Goal: Task Accomplishment & Management: Manage account settings

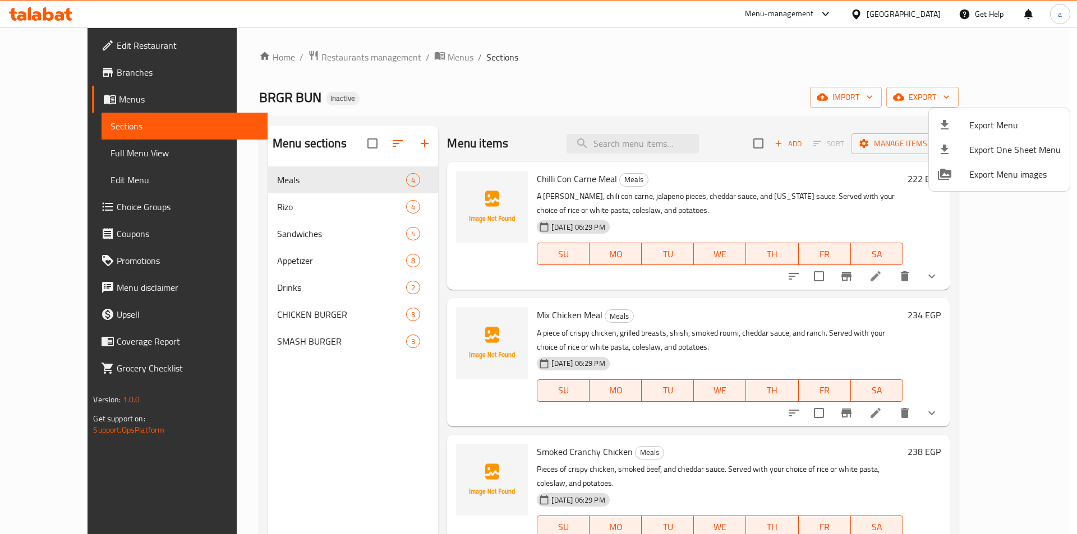
click at [98, 72] on div at bounding box center [538, 267] width 1077 height 534
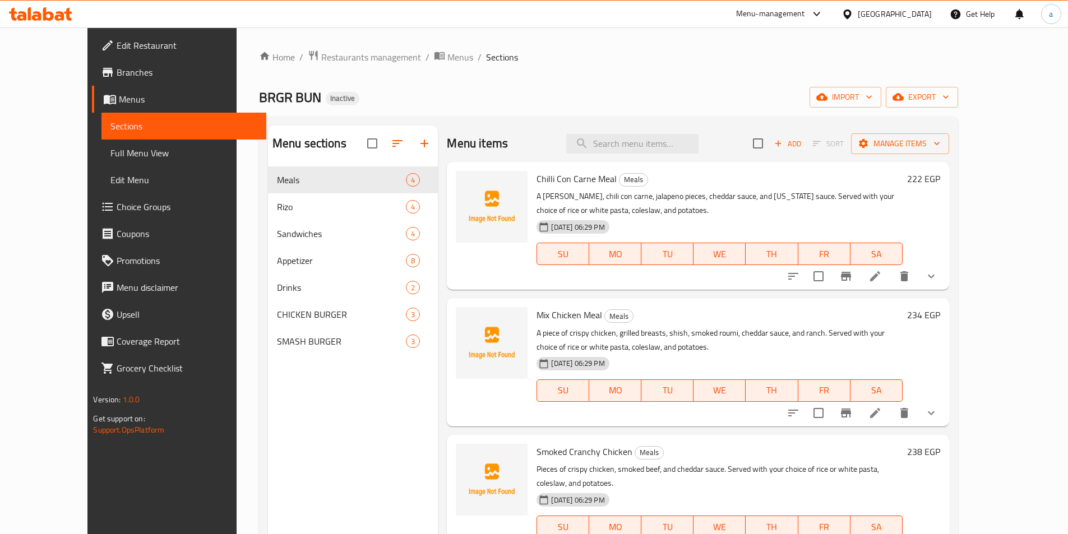
click at [117, 72] on span "Branches" at bounding box center [187, 72] width 140 height 13
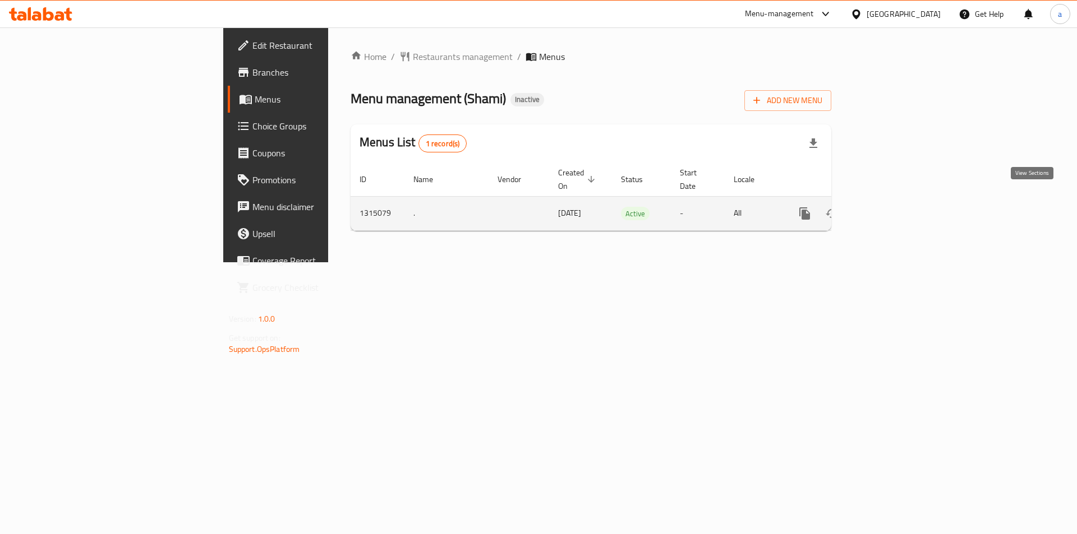
click at [899, 200] on link "enhanced table" at bounding box center [885, 213] width 27 height 27
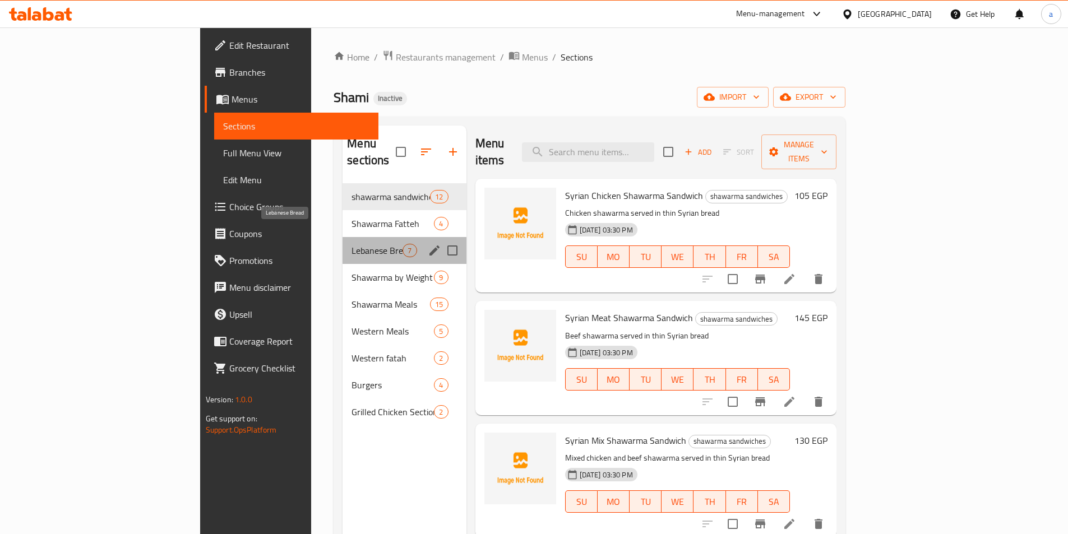
click at [352, 244] on span "Lebanese Bread" at bounding box center [377, 250] width 51 height 13
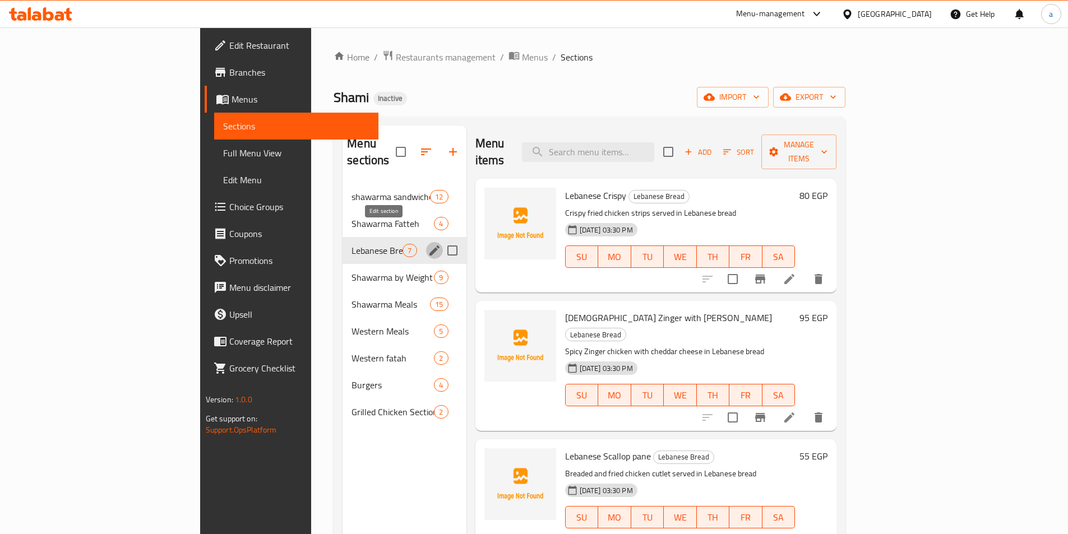
click at [429, 246] on icon "edit" at bounding box center [434, 251] width 10 height 10
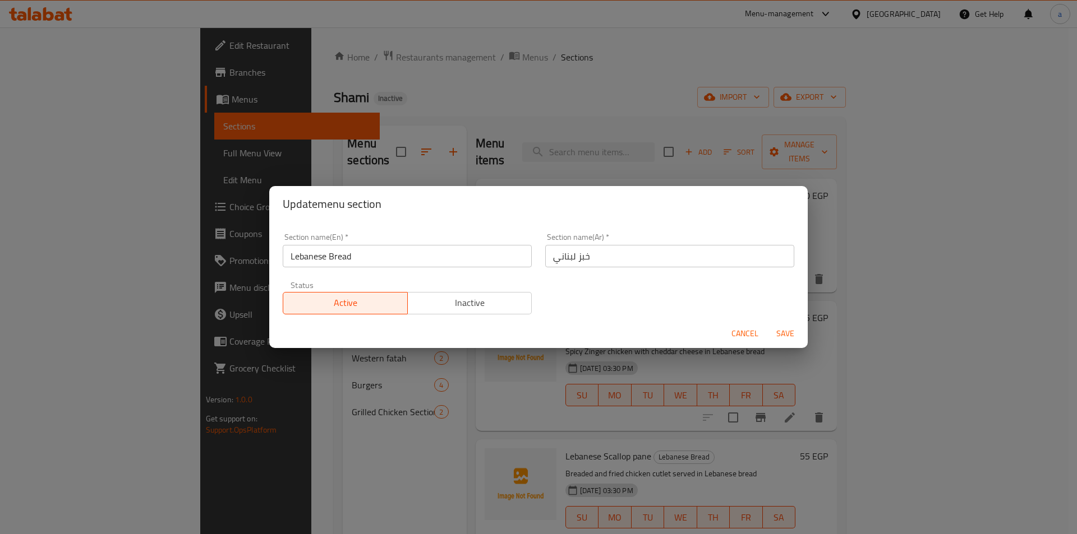
click at [747, 336] on span "Cancel" at bounding box center [744, 334] width 27 height 14
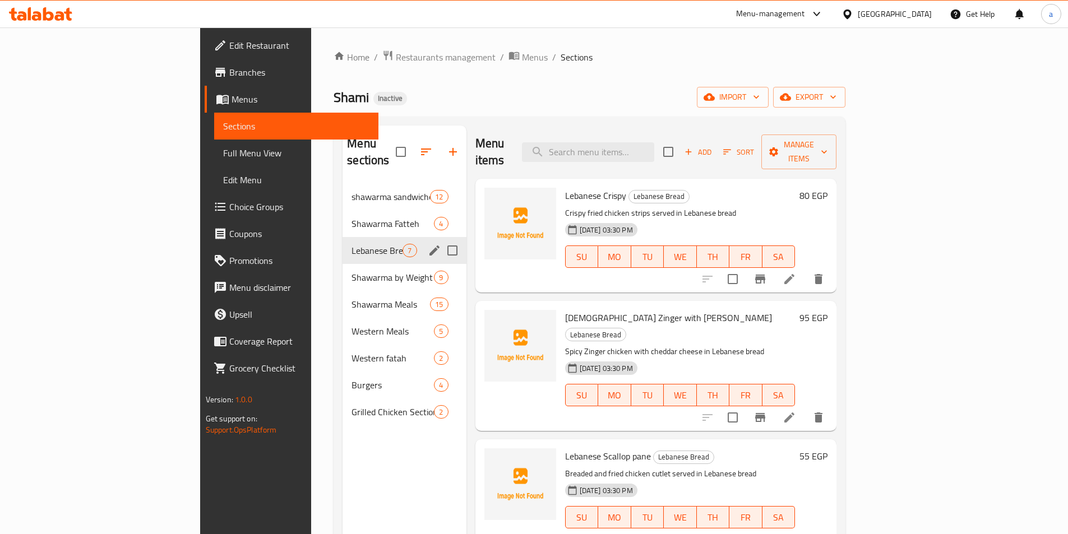
click at [343, 465] on div "Menu sections shawarma sandwiches 12 Shawarma Fatteh 4 Lebanese Bread 7 Shawarm…" at bounding box center [404, 393] width 123 height 534
click at [409, 96] on div "Shami Inactive import export" at bounding box center [590, 97] width 512 height 21
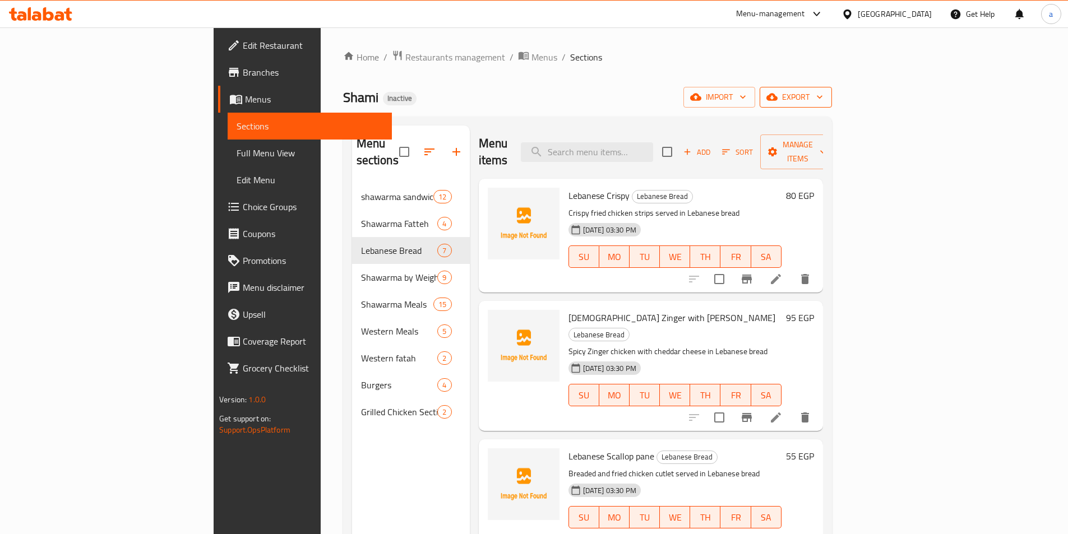
click at [832, 105] on button "export" at bounding box center [796, 97] width 72 height 21
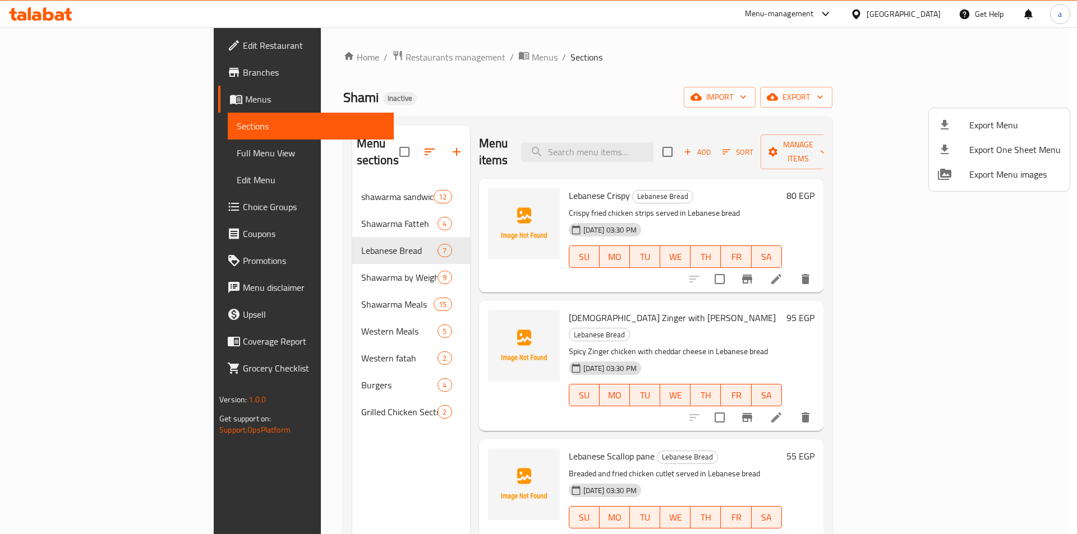
click at [957, 94] on div at bounding box center [538, 267] width 1077 height 534
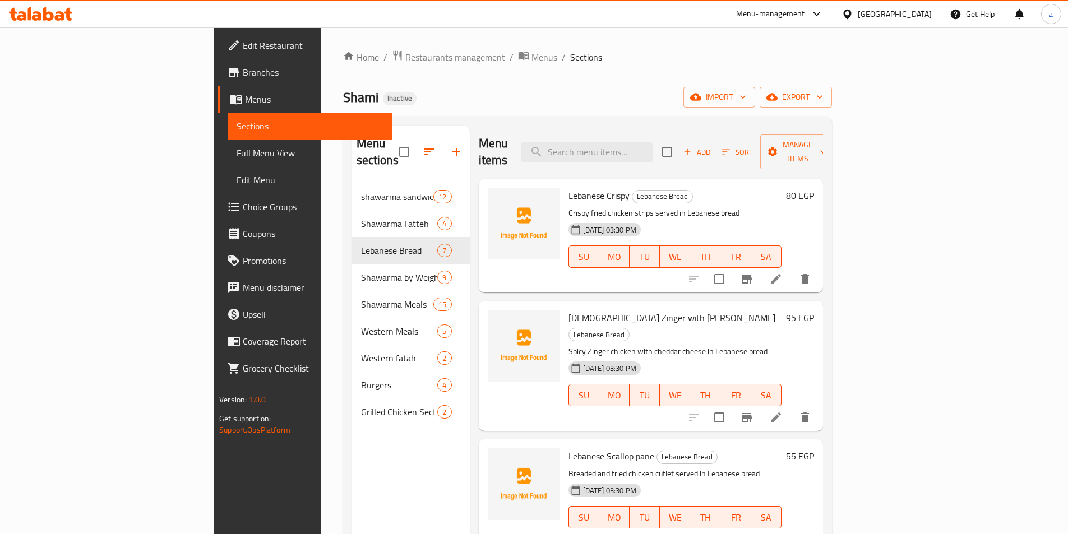
click at [749, 94] on icon "button" at bounding box center [742, 96] width 11 height 11
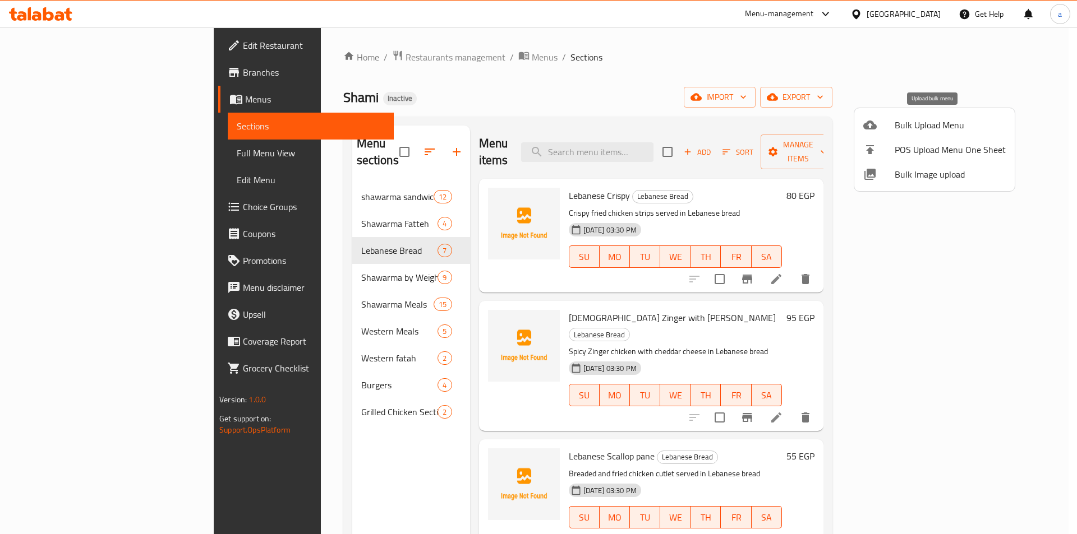
click at [958, 130] on span "Bulk Upload Menu" at bounding box center [949, 124] width 111 height 13
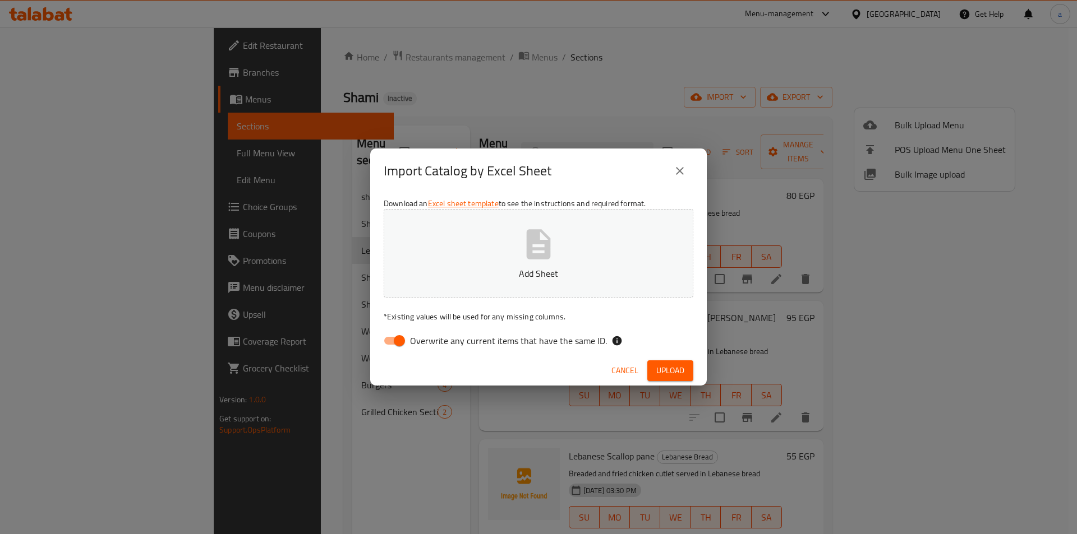
click at [400, 340] on input "Overwrite any current items that have the same ID." at bounding box center [399, 340] width 64 height 21
checkbox input "false"
click at [510, 269] on p "Add Sheet" at bounding box center [538, 273] width 275 height 13
click at [652, 371] on button "Upload" at bounding box center [670, 371] width 46 height 21
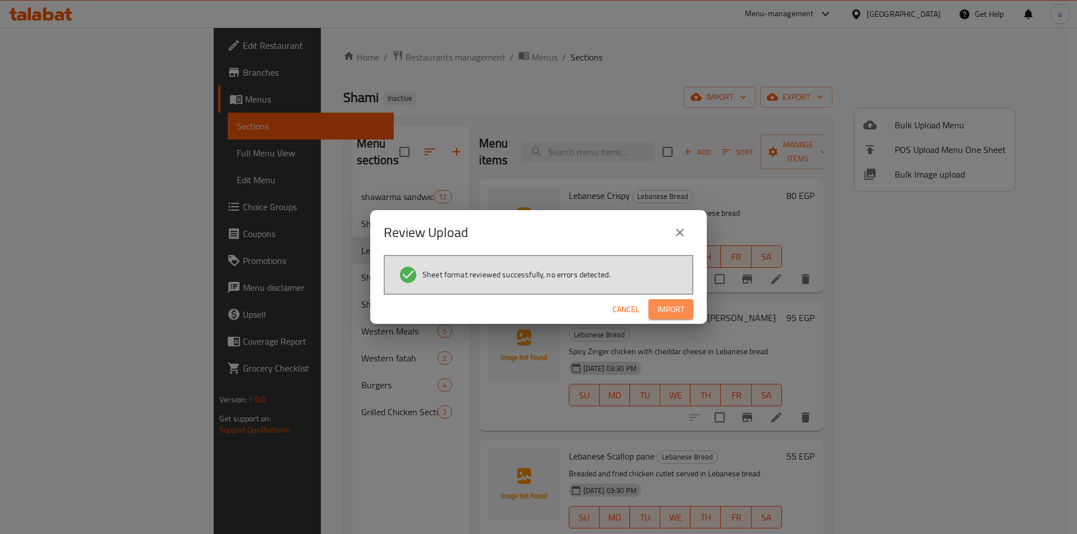
click at [686, 308] on button "Import" at bounding box center [670, 309] width 45 height 21
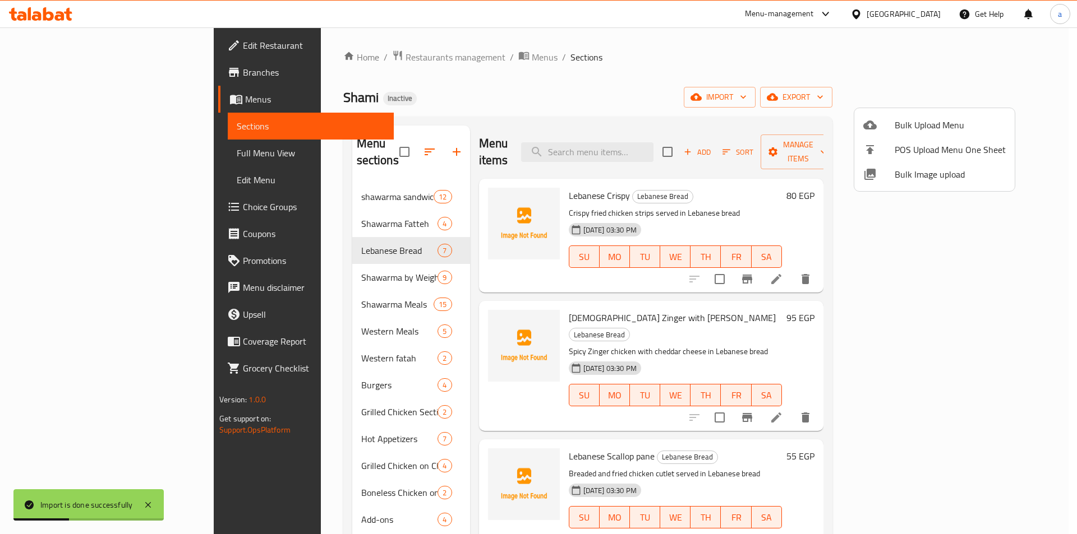
click at [82, 159] on div at bounding box center [538, 267] width 1077 height 534
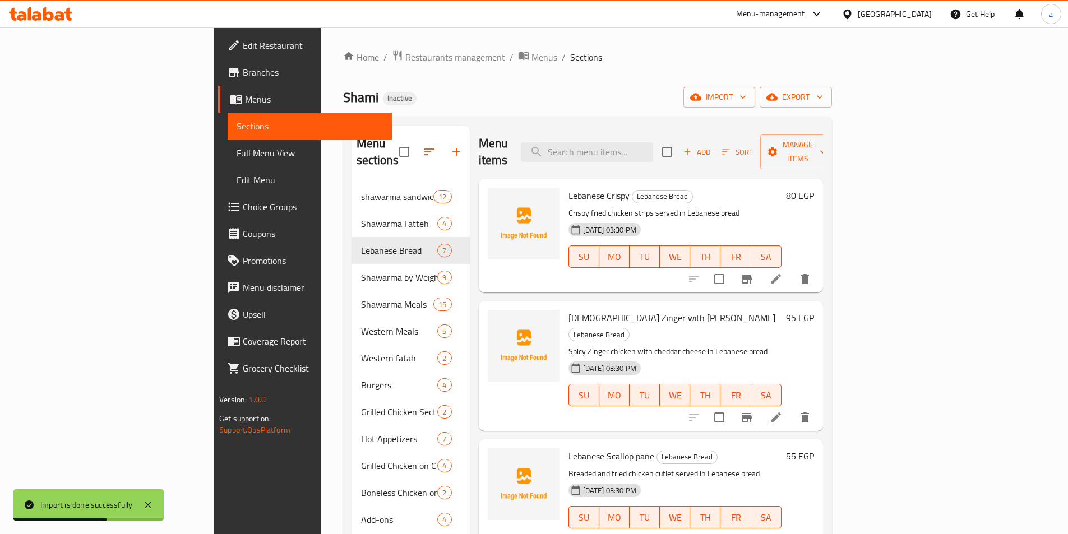
click at [237, 159] on span "Full Menu View" at bounding box center [310, 152] width 146 height 13
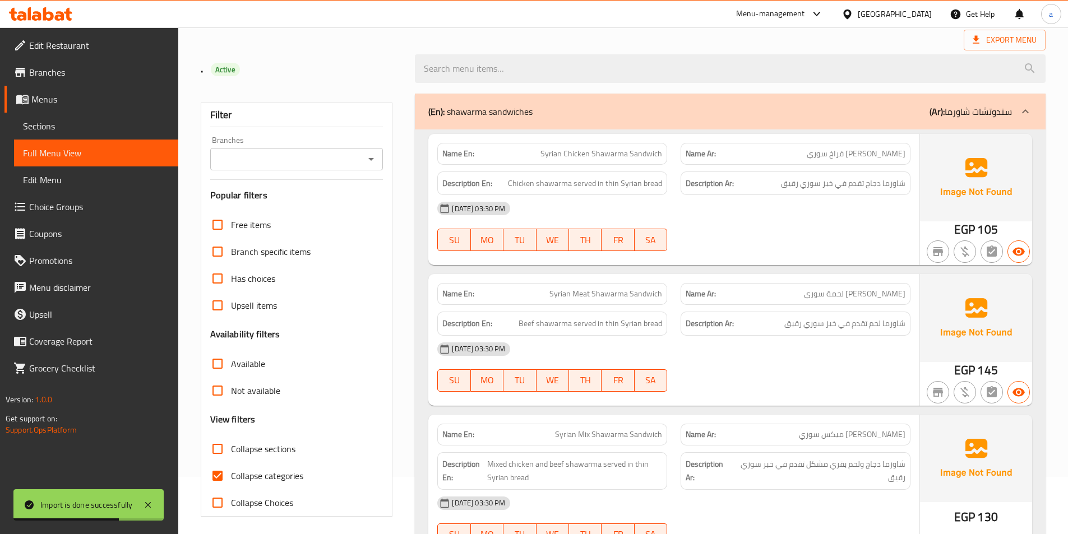
scroll to position [112, 0]
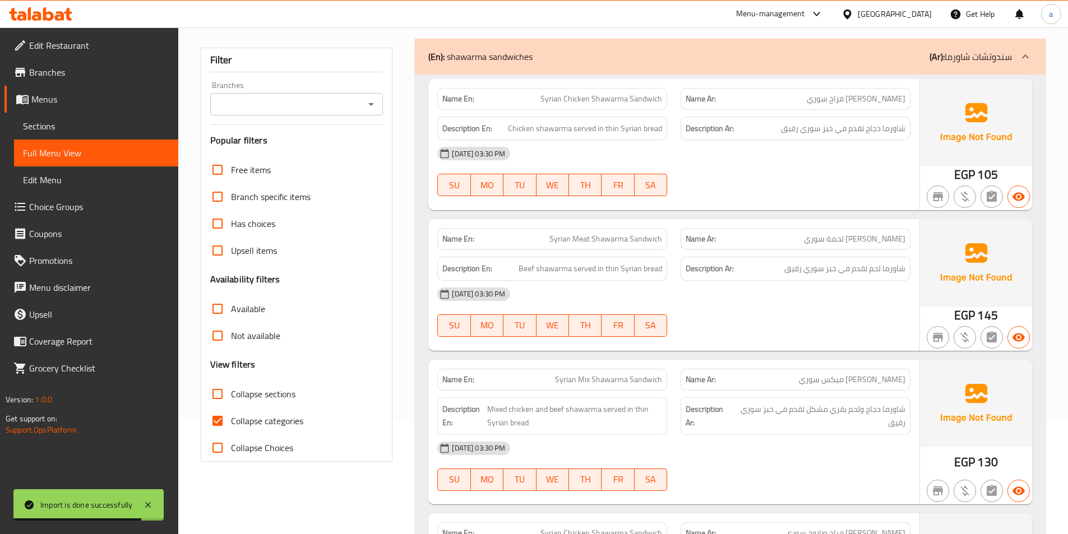
click at [280, 417] on span "Collapse categories" at bounding box center [267, 420] width 72 height 13
click at [231, 417] on input "Collapse categories" at bounding box center [217, 421] width 27 height 27
checkbox input "false"
click at [280, 400] on span "Collapse sections" at bounding box center [263, 393] width 64 height 13
click at [231, 400] on input "Collapse sections" at bounding box center [217, 394] width 27 height 27
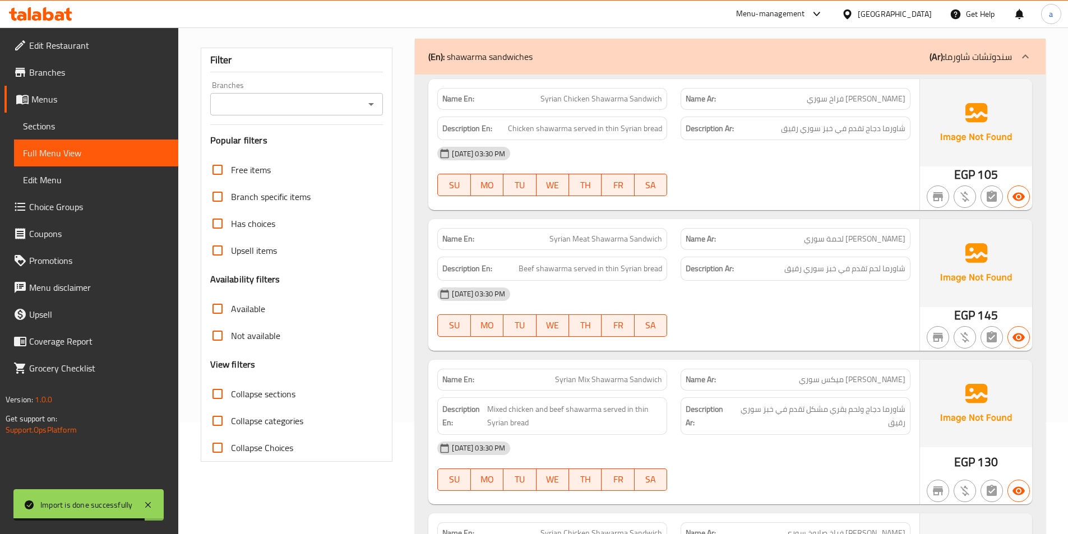
checkbox input "true"
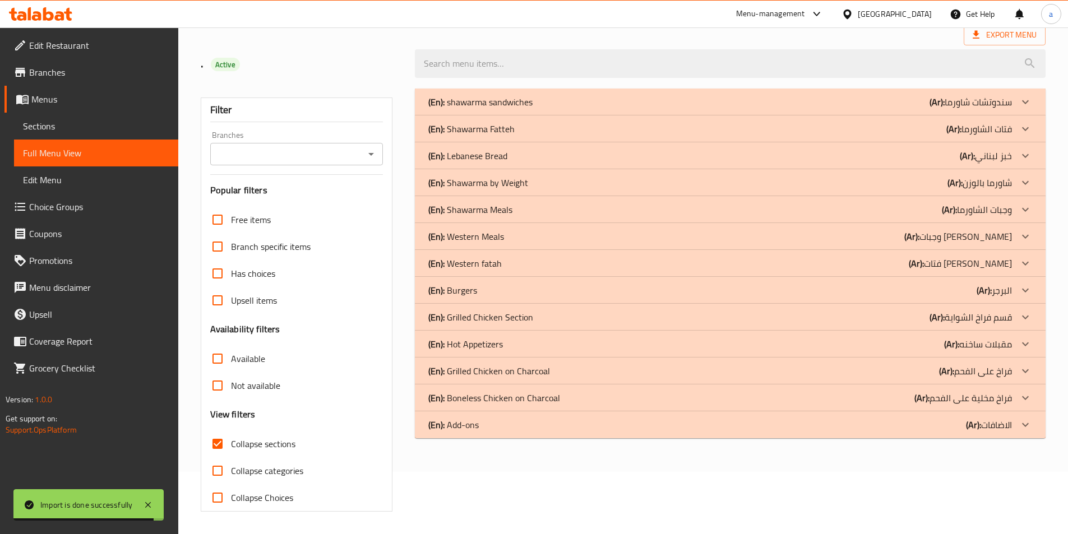
scroll to position [62, 0]
click at [526, 424] on div "(En): Add-ons (Ar): الاضافات" at bounding box center [720, 424] width 584 height 13
click at [524, 387] on div "(En): Boneless Chicken on Charcoal (Ar): فراخ مخلية على الفحم" at bounding box center [730, 398] width 631 height 27
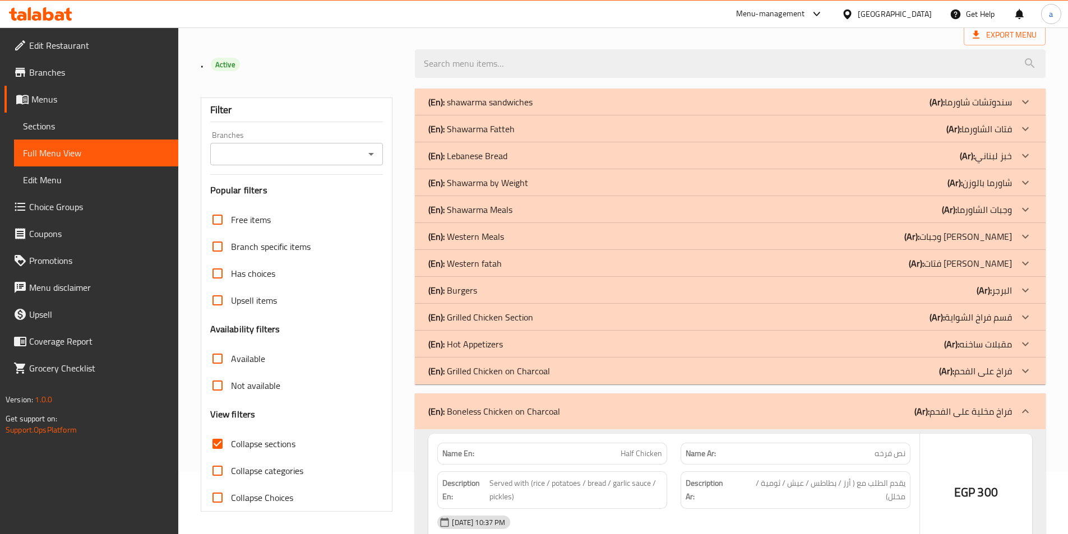
click at [520, 376] on p "(En): Grilled Chicken on Charcoal" at bounding box center [489, 370] width 122 height 13
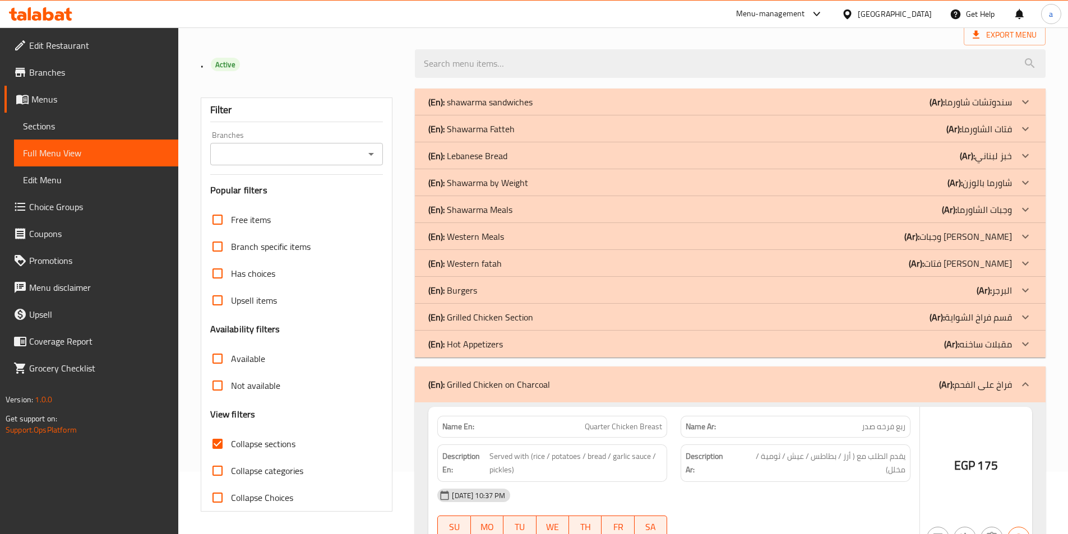
click at [511, 348] on div "(En): Hot Appetizers (Ar): مقبلات ساخنه" at bounding box center [720, 344] width 584 height 13
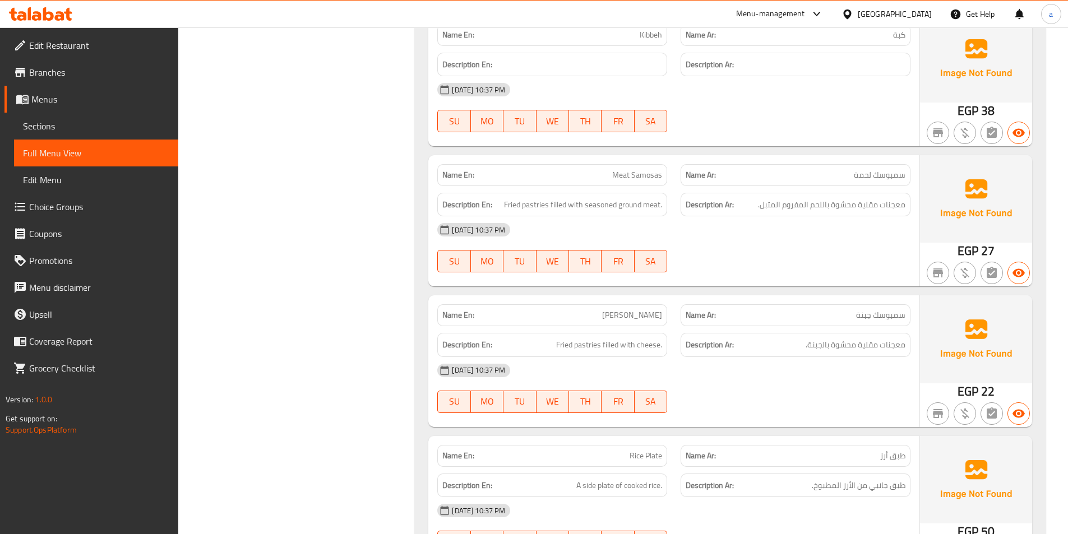
scroll to position [0, 0]
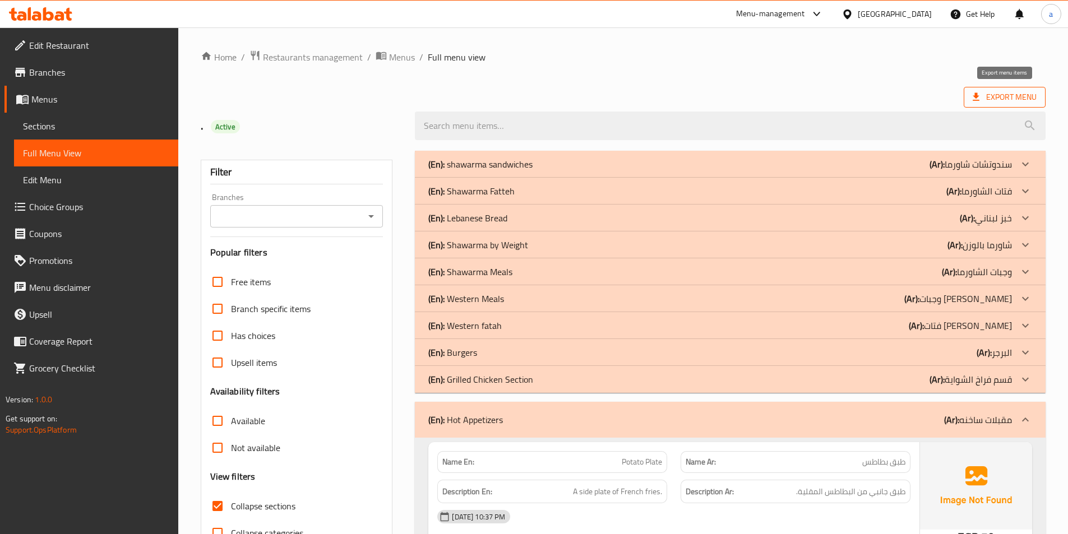
click at [1031, 99] on span "Export Menu" at bounding box center [1005, 97] width 64 height 14
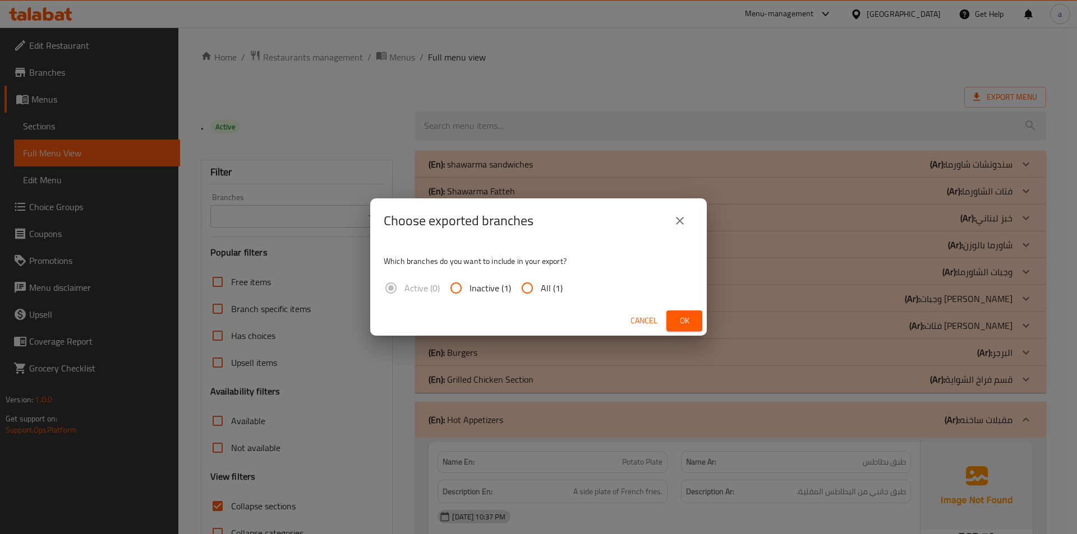
click at [555, 289] on span "All (1)" at bounding box center [552, 287] width 22 height 13
click at [541, 289] on input "All (1)" at bounding box center [527, 288] width 27 height 27
radio input "true"
click at [675, 318] on span "Ok" at bounding box center [684, 321] width 18 height 14
